Goal: Task Accomplishment & Management: Manage account settings

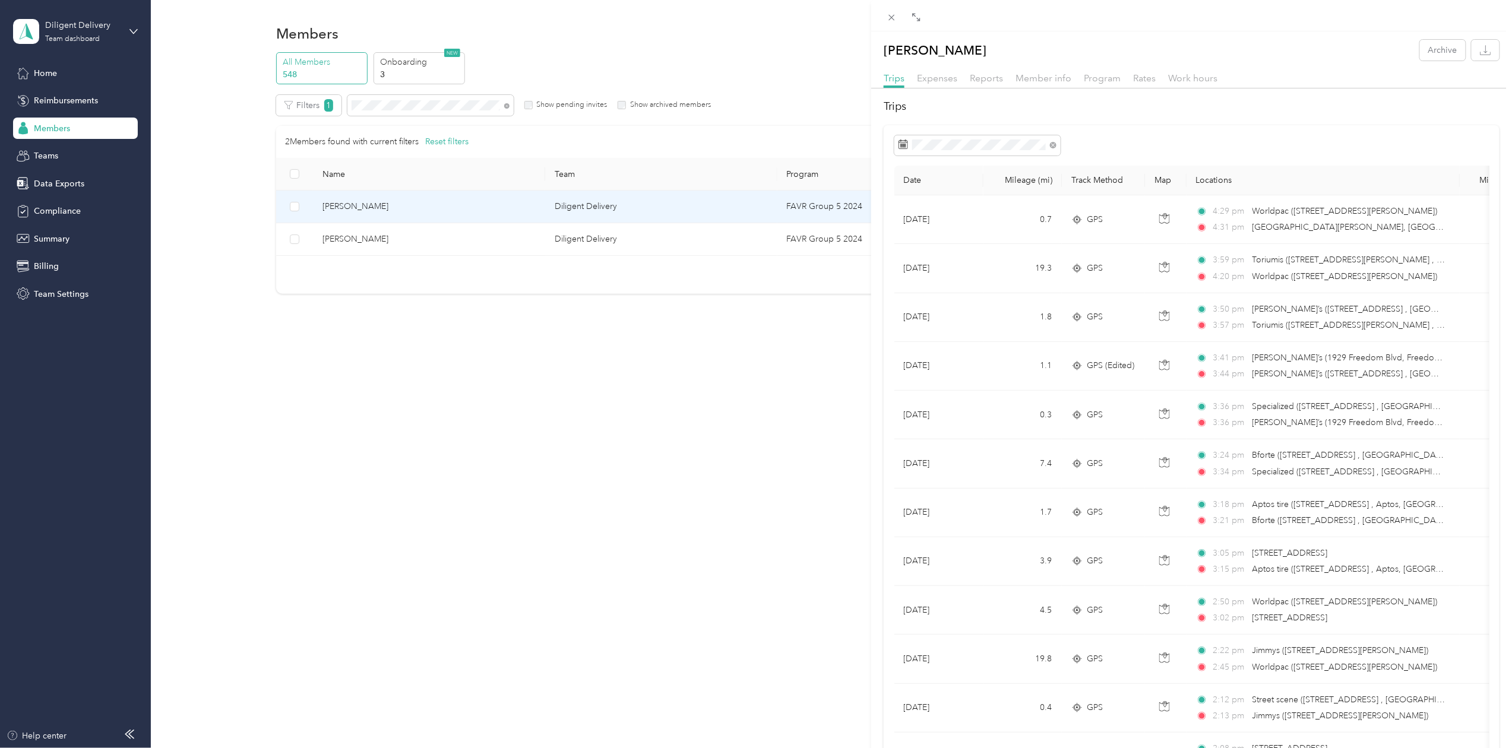
click at [384, 106] on div "[PERSON_NAME] Archive Trips Expenses Reports Member info Program Rates Work hou…" at bounding box center [756, 374] width 1512 height 748
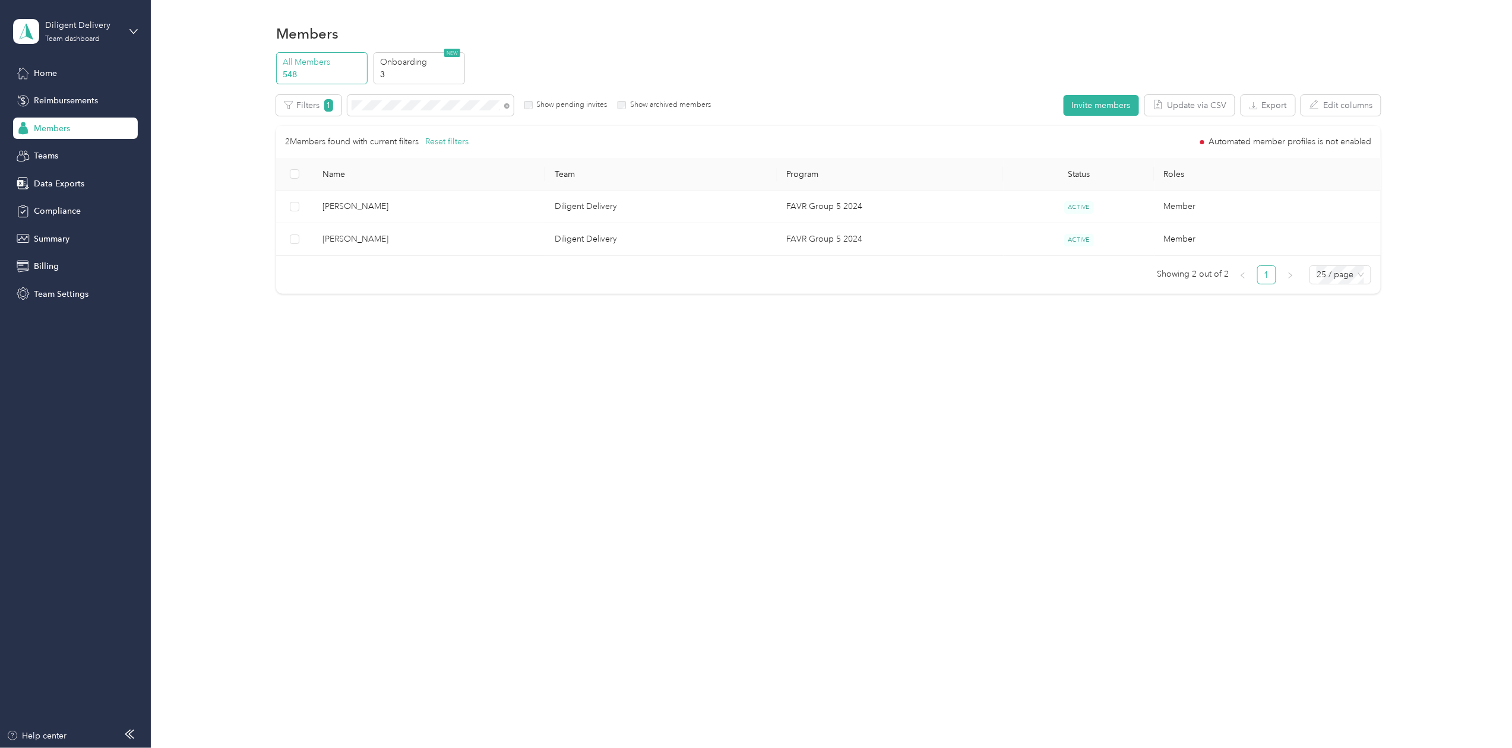
click at [384, 106] on div at bounding box center [756, 374] width 1512 height 748
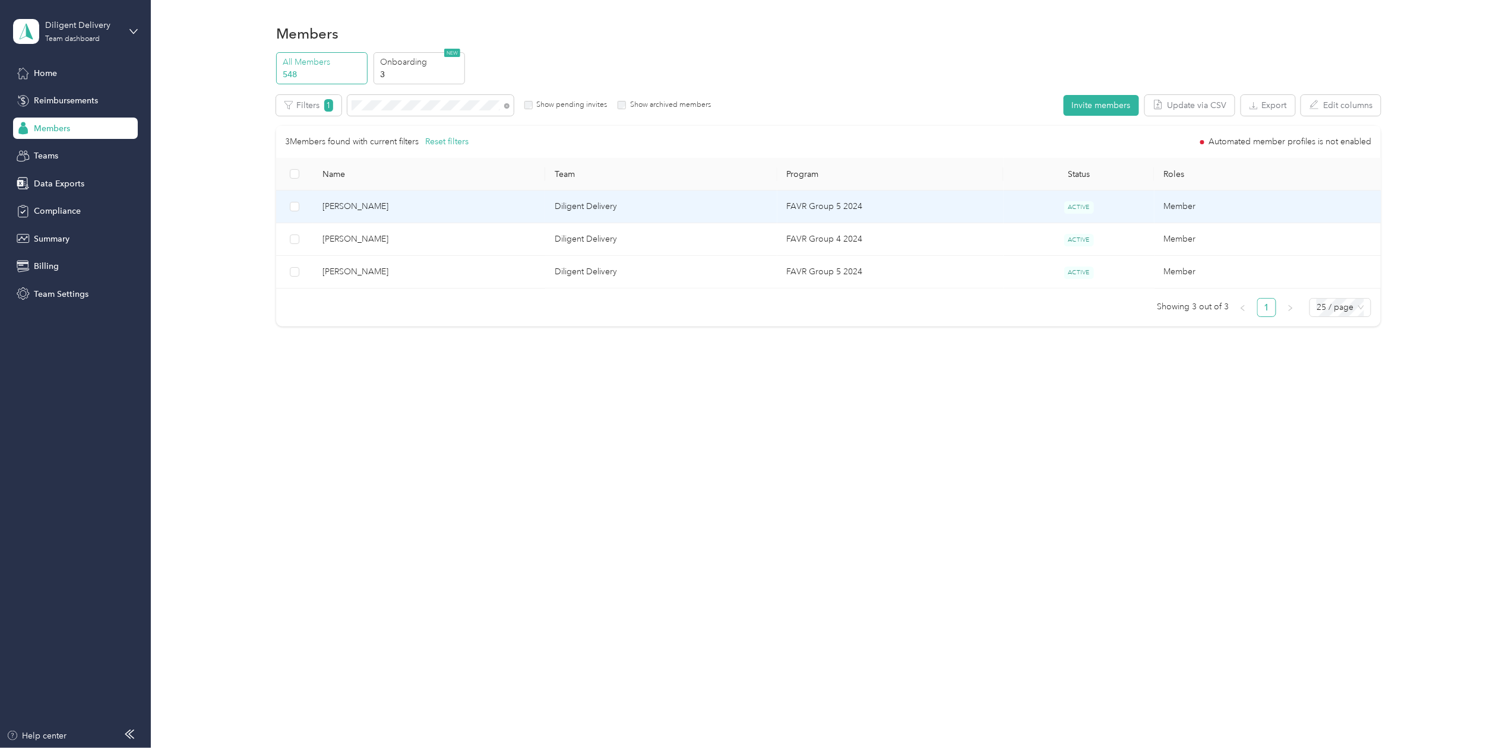
click at [340, 201] on span "[PERSON_NAME]" at bounding box center [428, 206] width 213 height 13
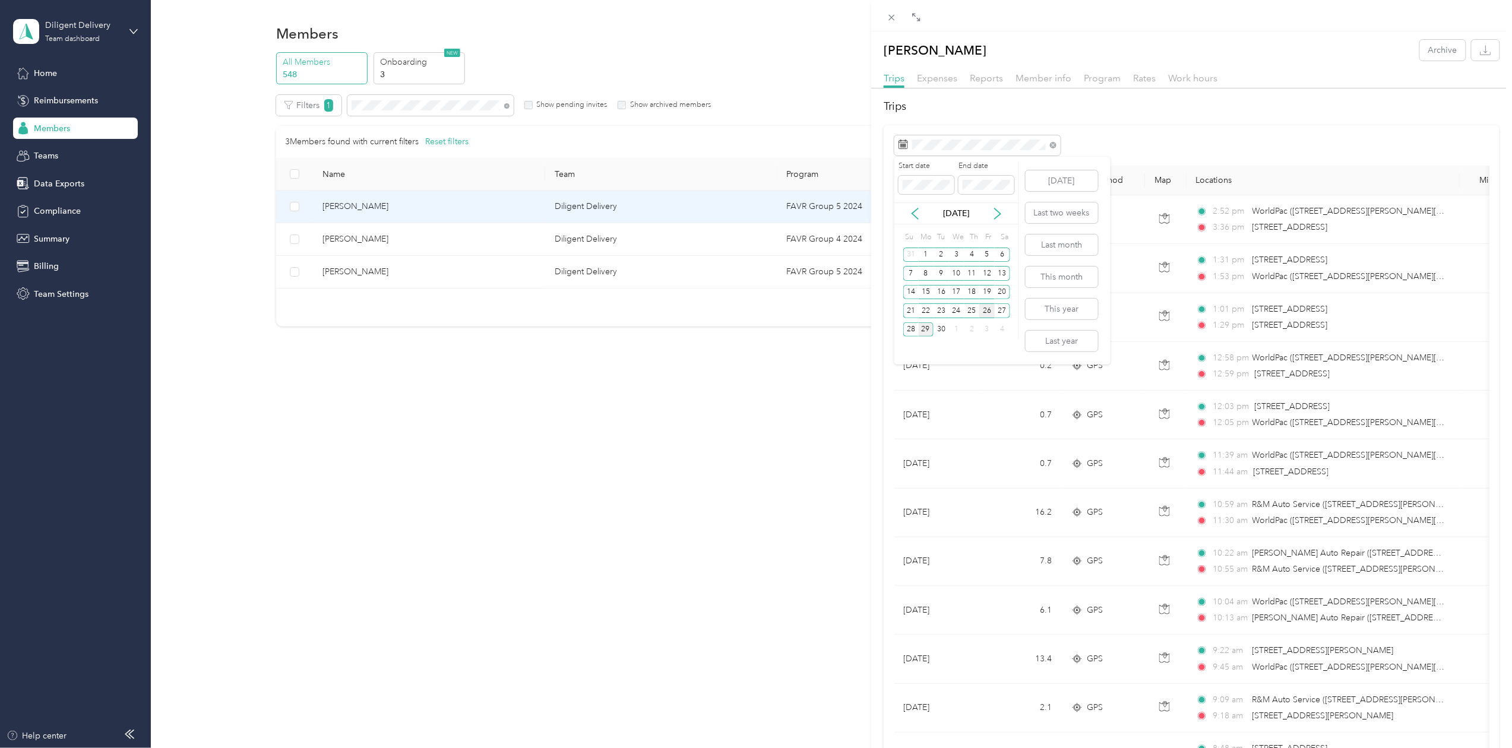
click at [986, 309] on div "26" at bounding box center [986, 310] width 15 height 15
